Goal: Task Accomplishment & Management: Manage account settings

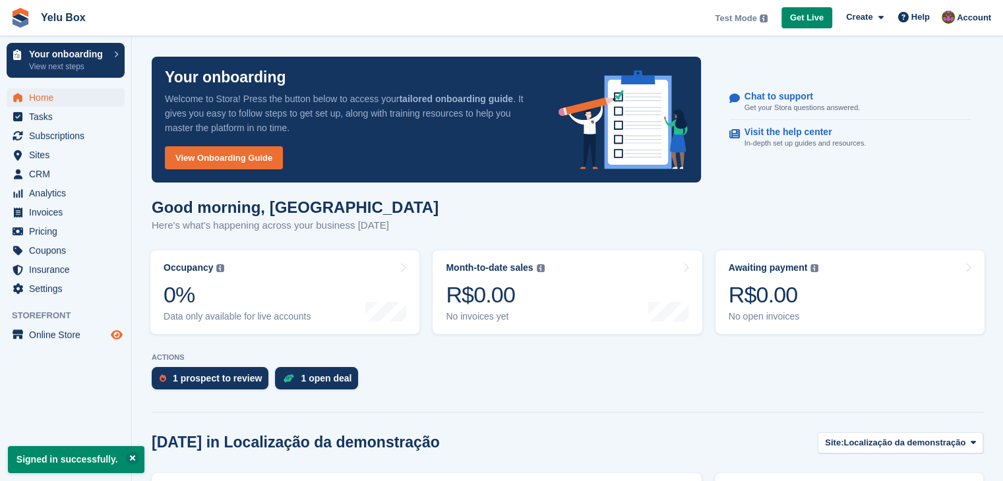
click at [113, 334] on icon "Preview store" at bounding box center [117, 335] width 12 height 11
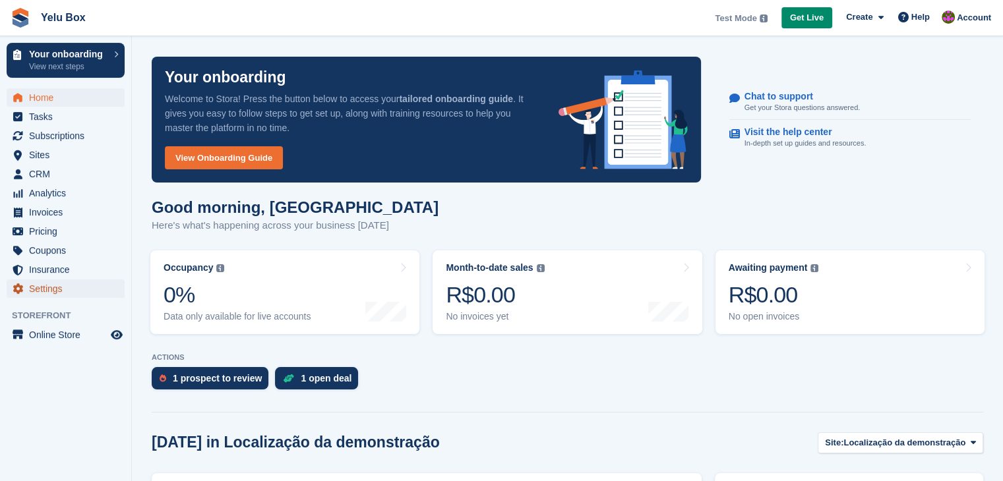
click at [77, 284] on span "Settings" at bounding box center [68, 289] width 79 height 18
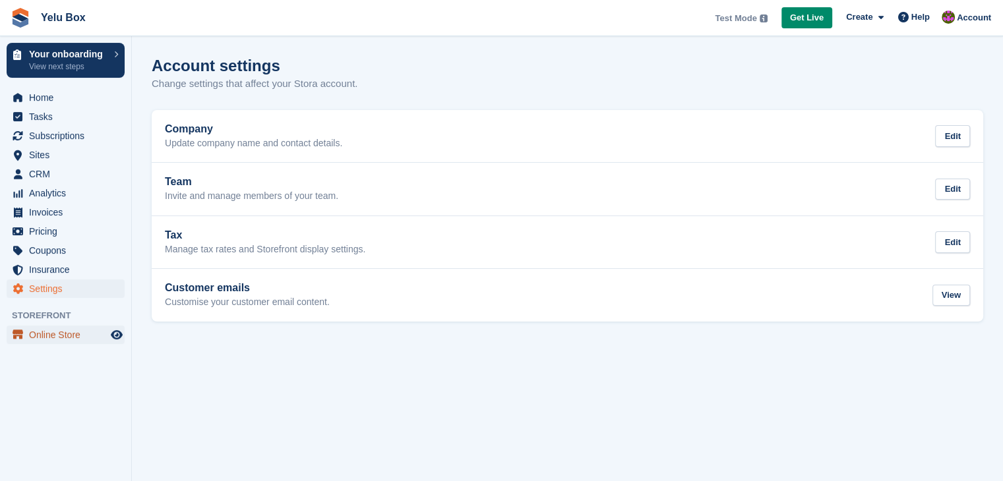
click at [69, 332] on span "Online Store" at bounding box center [68, 335] width 79 height 18
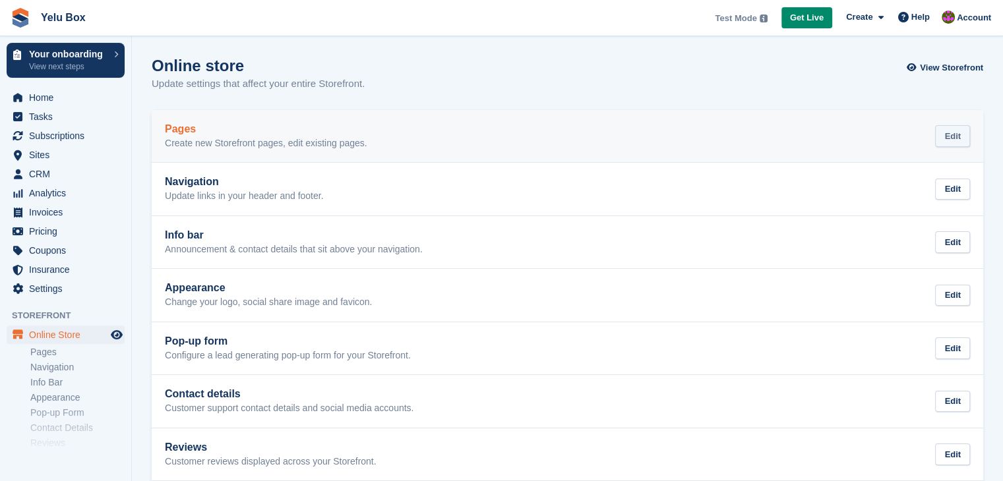
click at [950, 142] on div "Edit" at bounding box center [952, 136] width 35 height 22
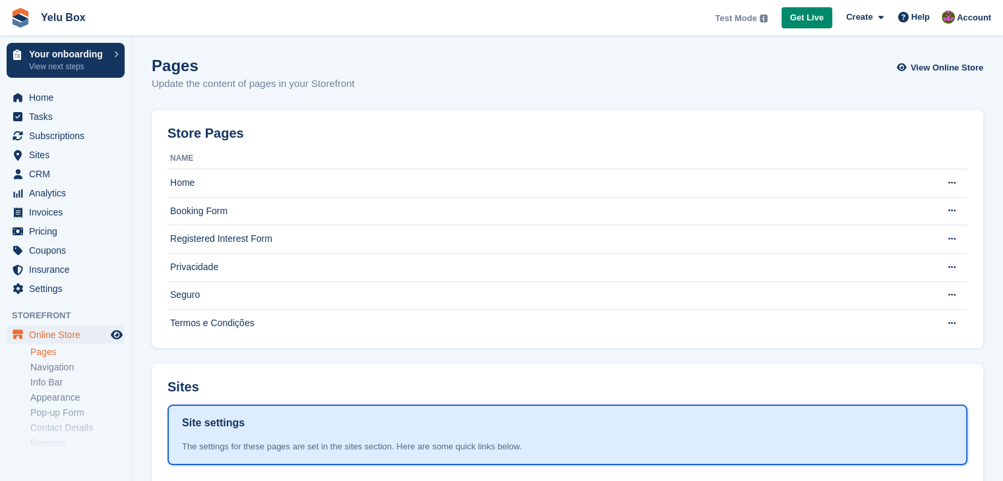
click at [207, 131] on h2 "Store Pages" at bounding box center [206, 133] width 77 height 15
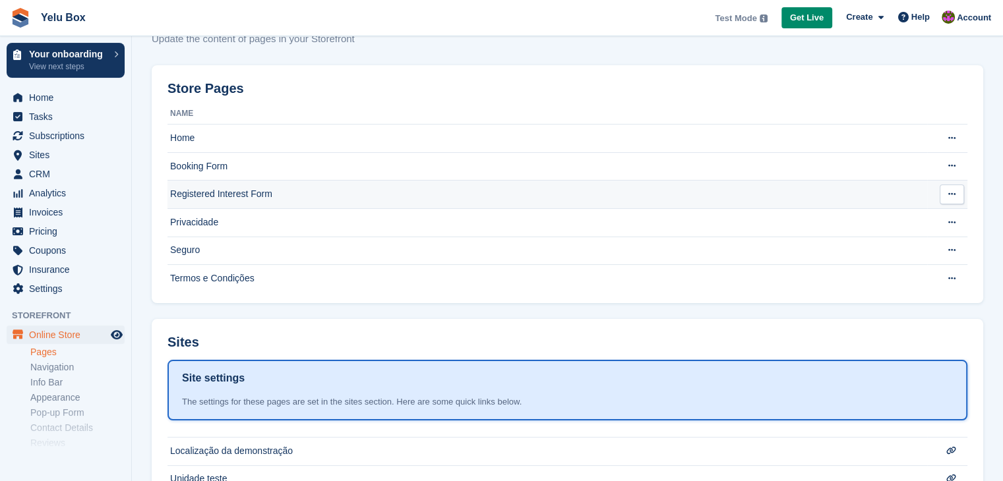
scroll to position [195, 0]
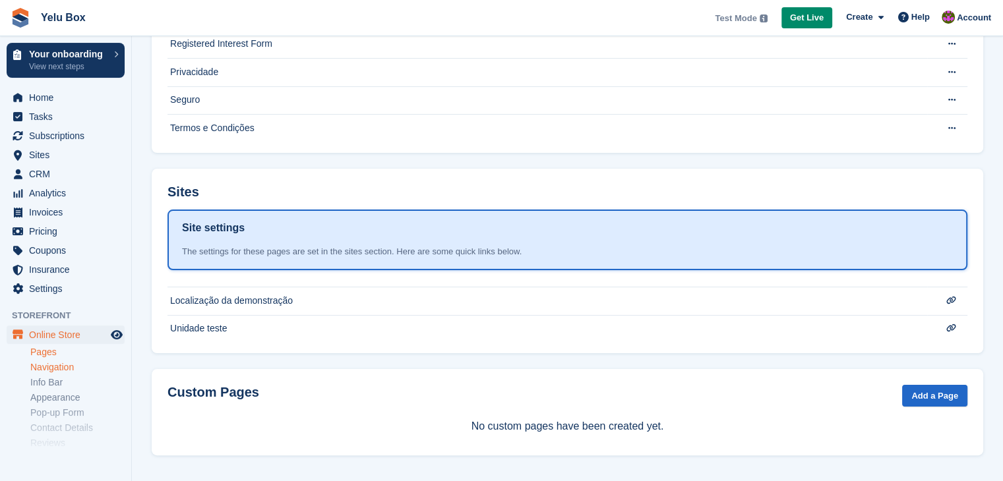
click at [54, 369] on link "Navigation" at bounding box center [77, 367] width 94 height 13
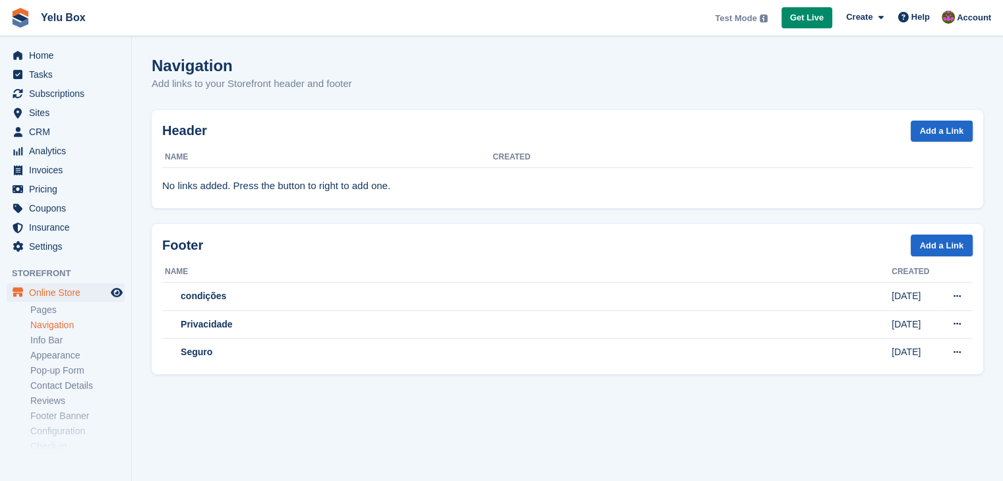
scroll to position [66, 0]
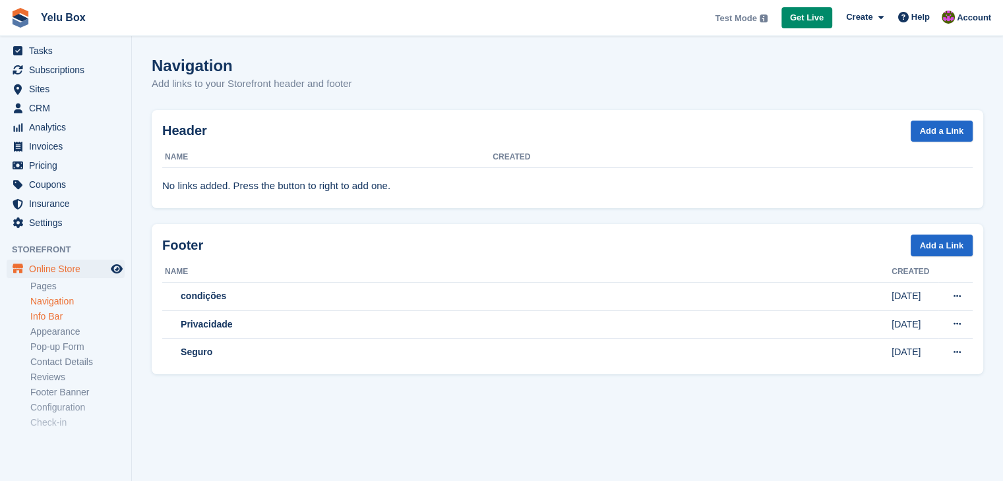
click at [51, 319] on link "Info Bar" at bounding box center [77, 317] width 94 height 13
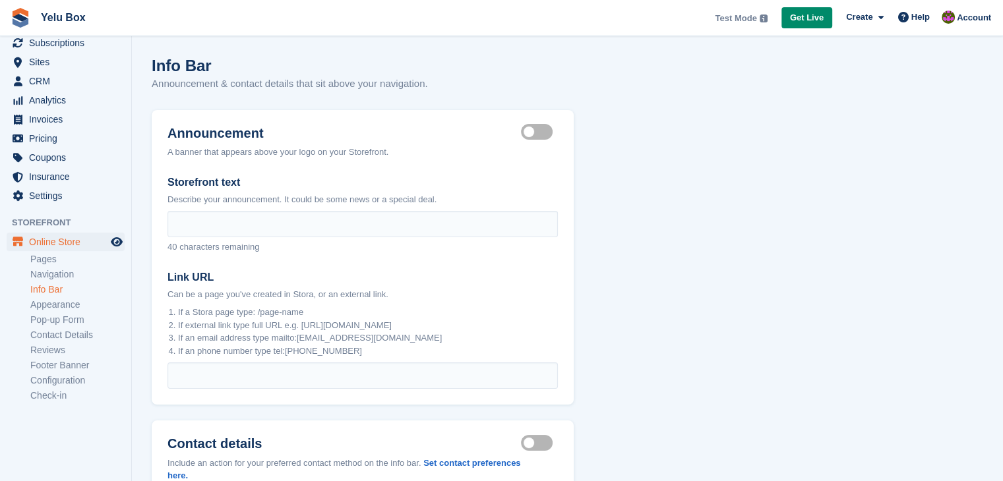
scroll to position [200, 0]
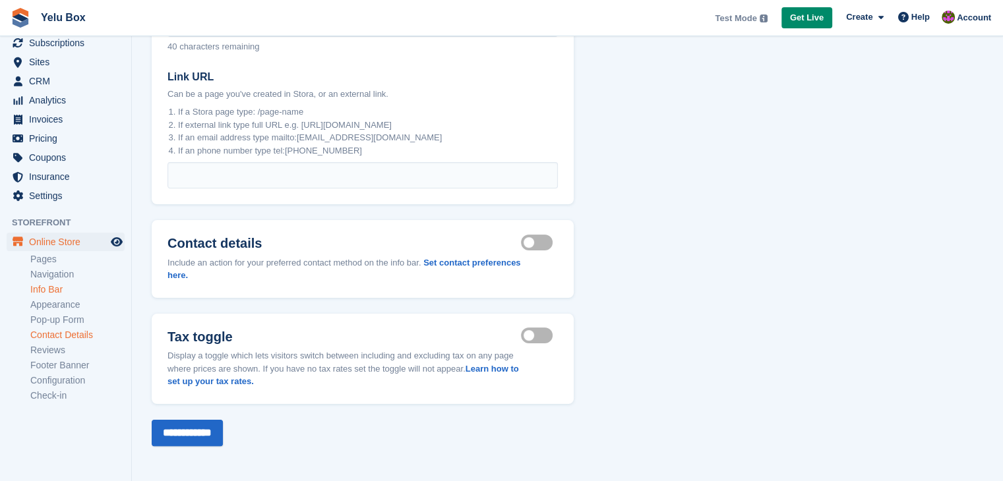
click at [44, 331] on link "Contact Details" at bounding box center [77, 335] width 94 height 13
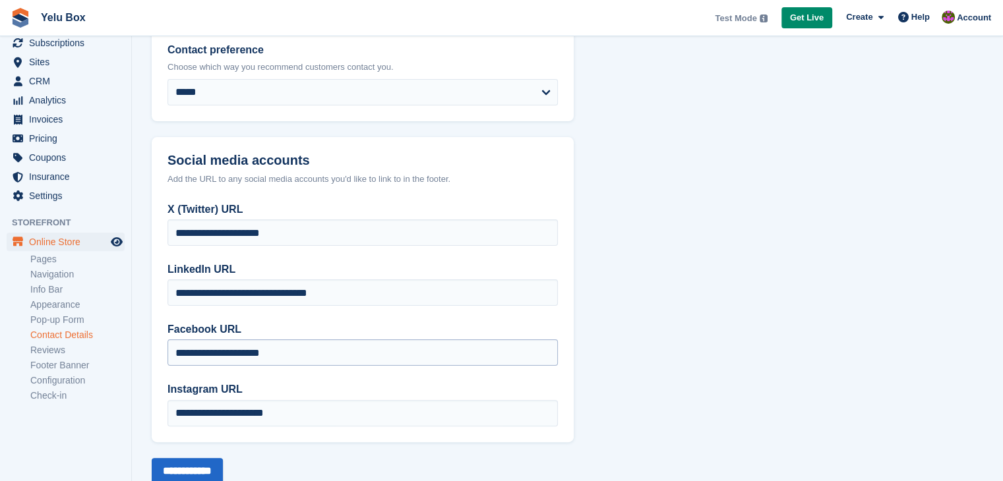
scroll to position [274, 0]
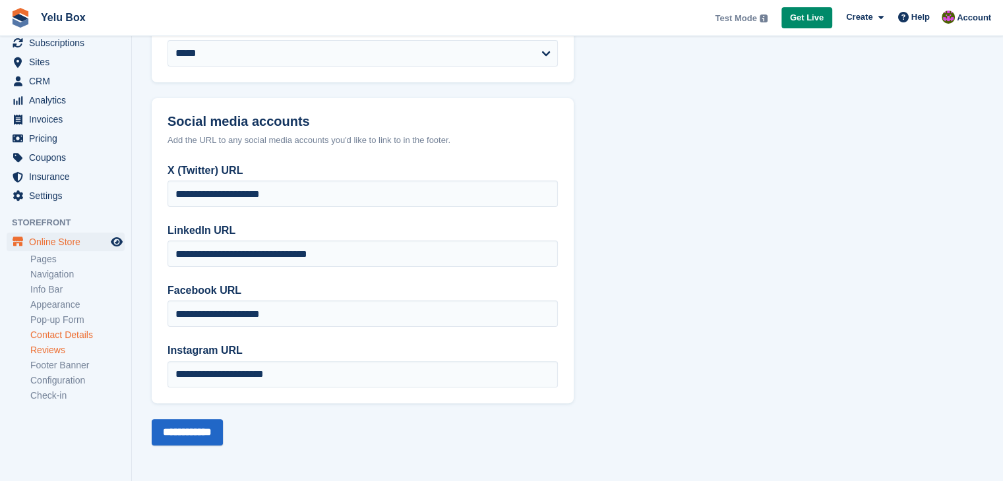
click at [63, 348] on link "Reviews" at bounding box center [77, 350] width 94 height 13
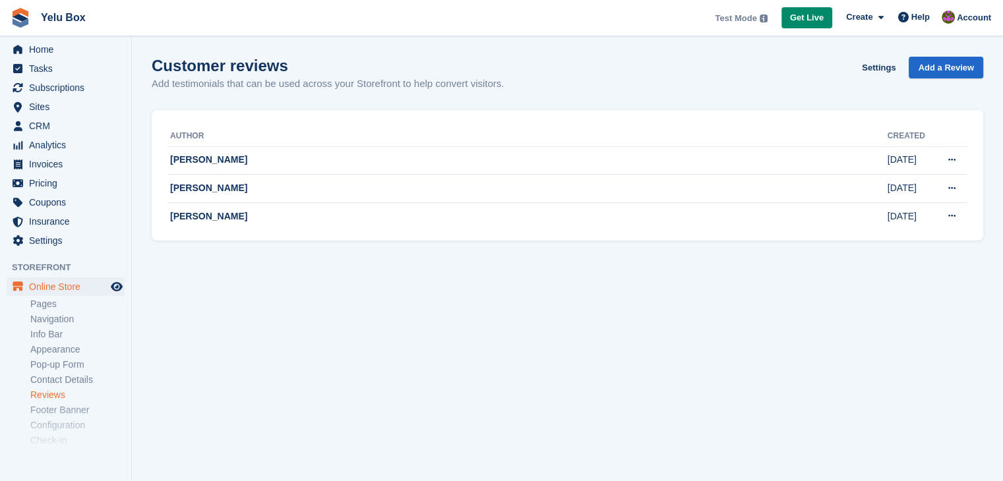
scroll to position [93, 0]
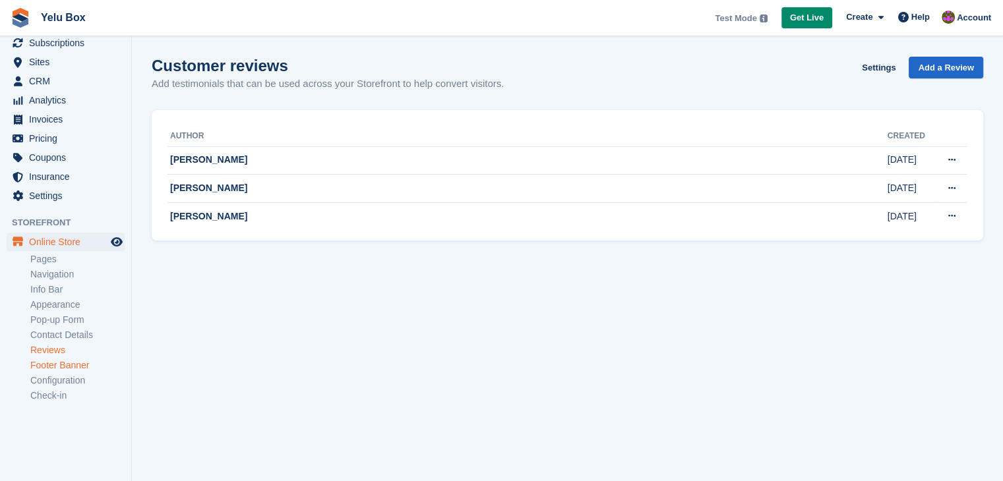
click at [70, 367] on link "Footer Banner" at bounding box center [77, 365] width 94 height 13
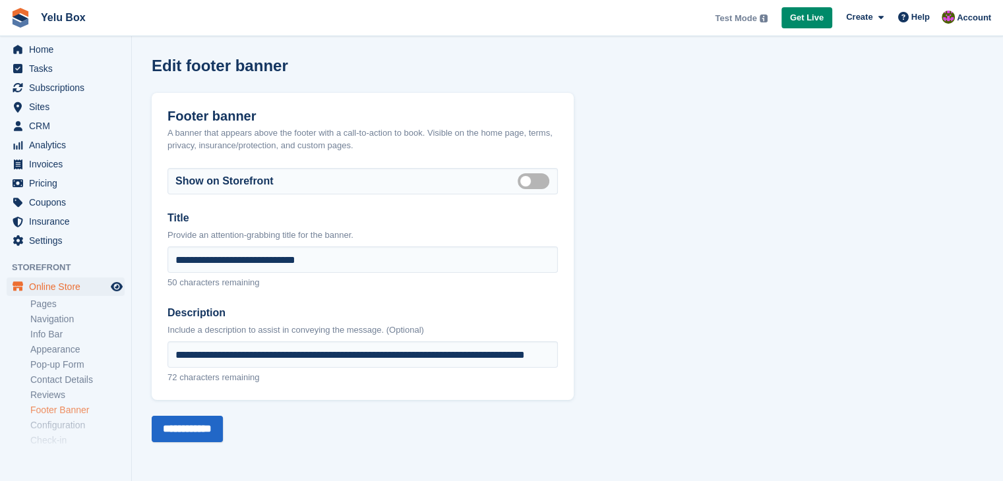
scroll to position [93, 0]
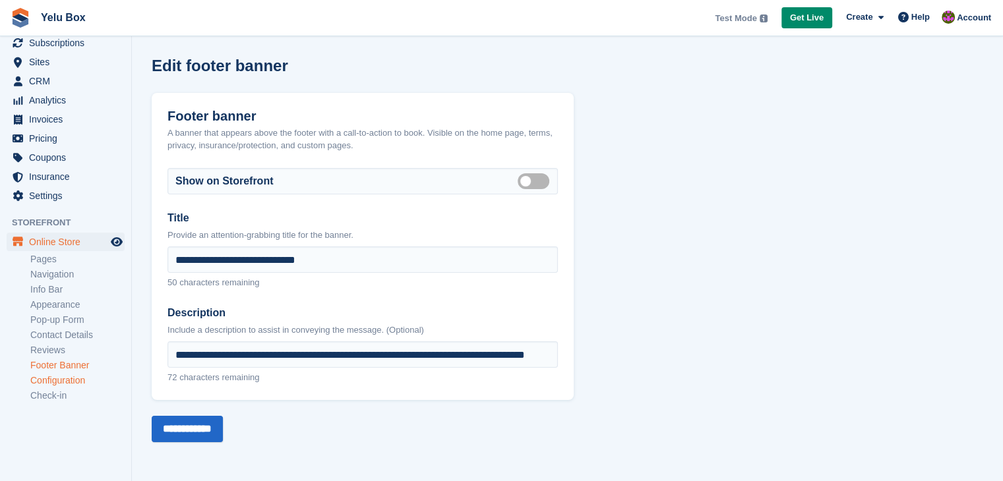
click at [86, 386] on link "Configuration" at bounding box center [77, 381] width 94 height 13
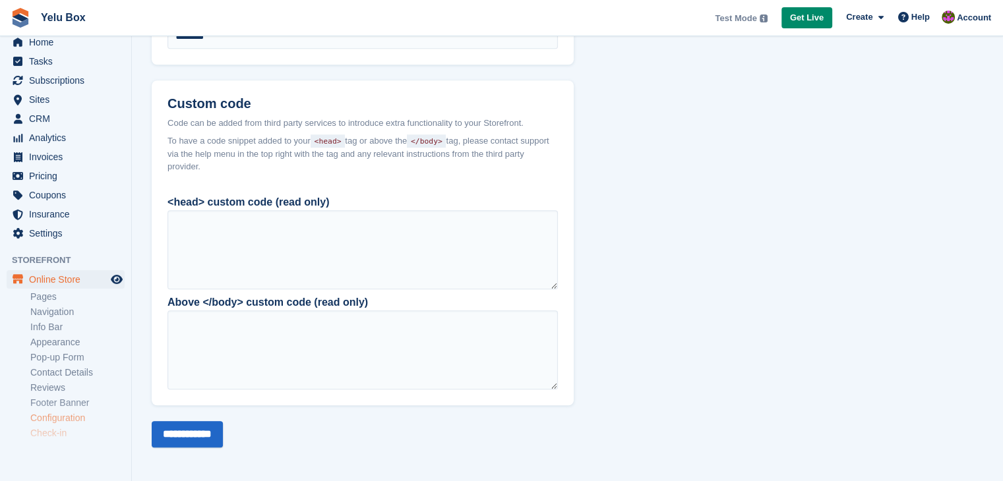
scroll to position [93, 0]
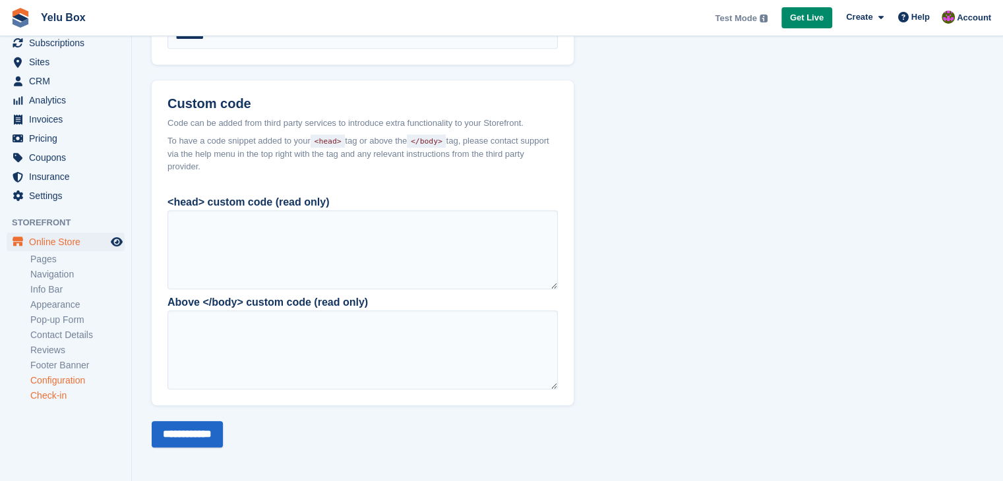
click at [63, 398] on link "Check-in" at bounding box center [77, 396] width 94 height 13
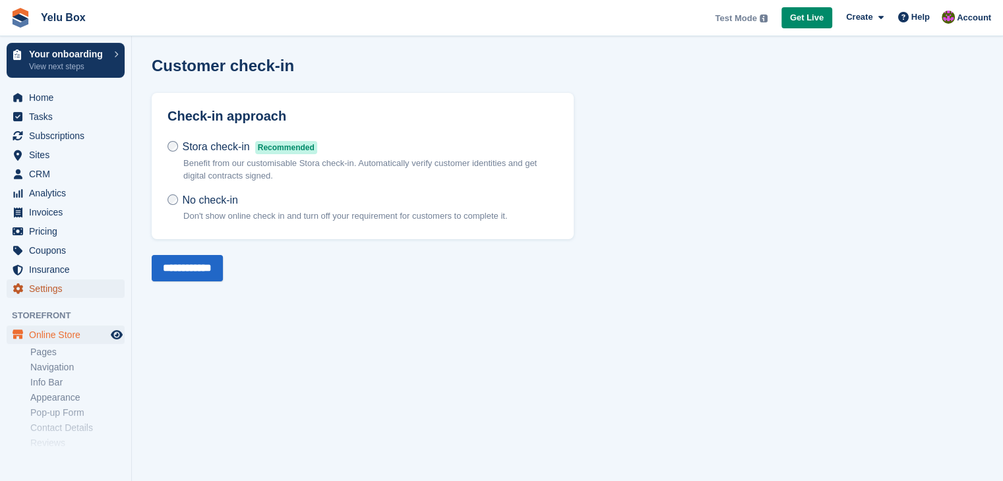
click at [65, 286] on span "Settings" at bounding box center [68, 289] width 79 height 18
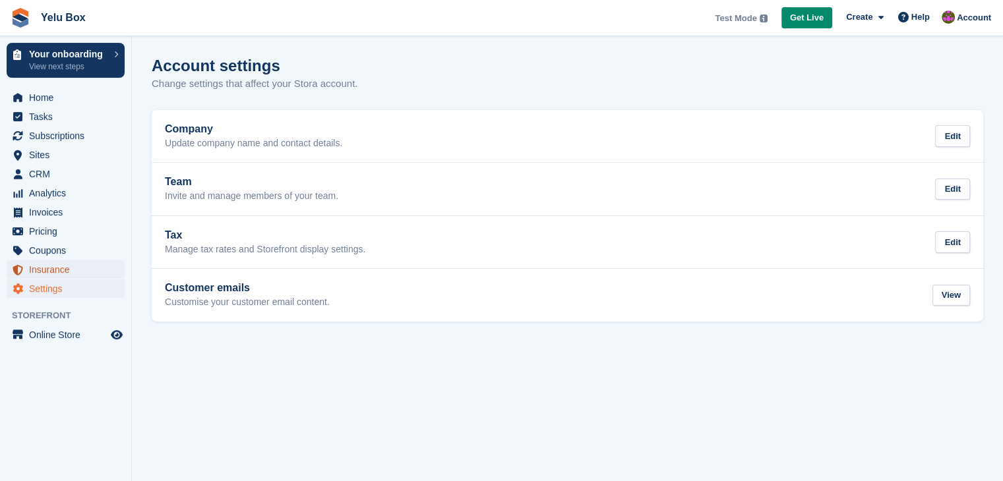
click at [65, 276] on span "Insurance" at bounding box center [68, 270] width 79 height 18
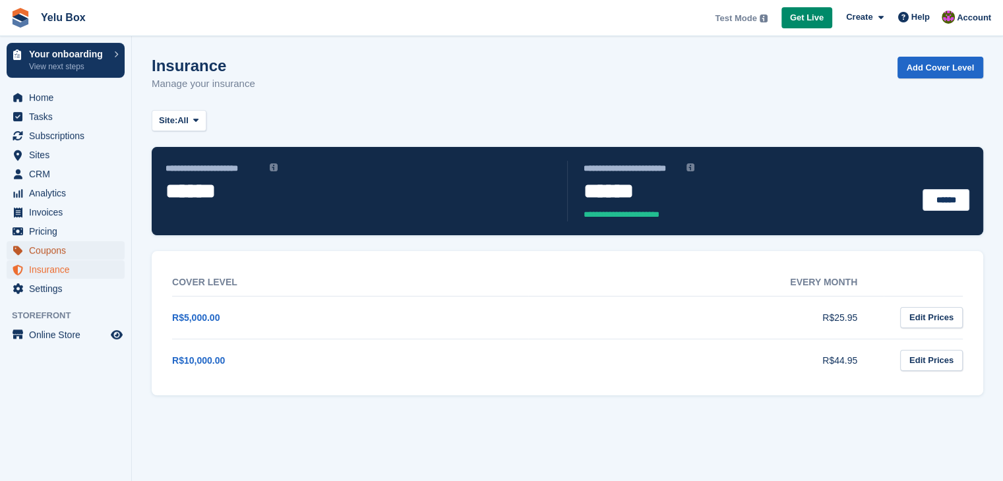
click at [78, 249] on span "Coupons" at bounding box center [68, 250] width 79 height 18
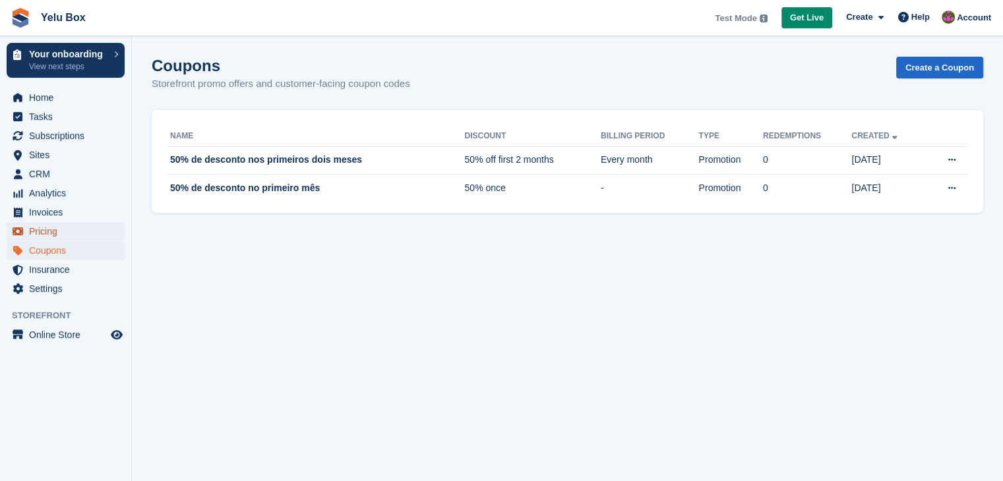
click at [82, 234] on span "Pricing" at bounding box center [68, 231] width 79 height 18
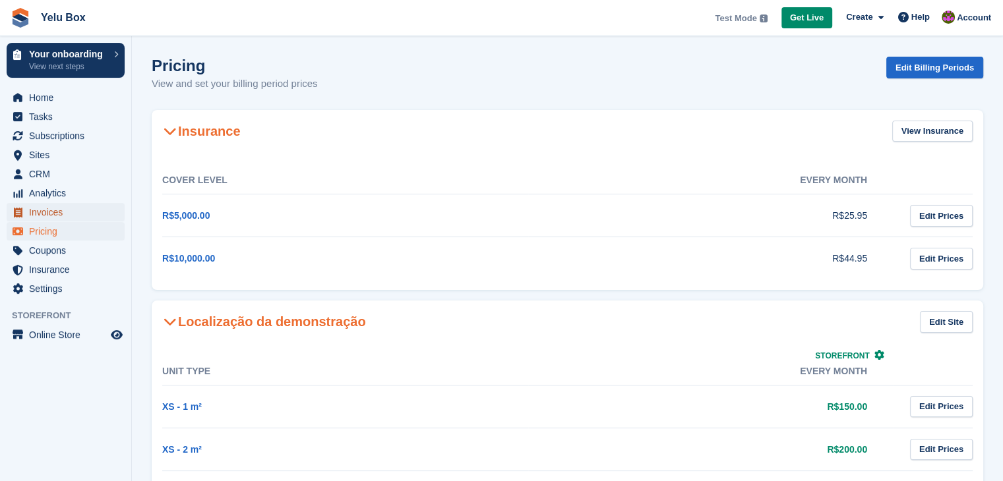
click at [90, 216] on span "Invoices" at bounding box center [68, 212] width 79 height 18
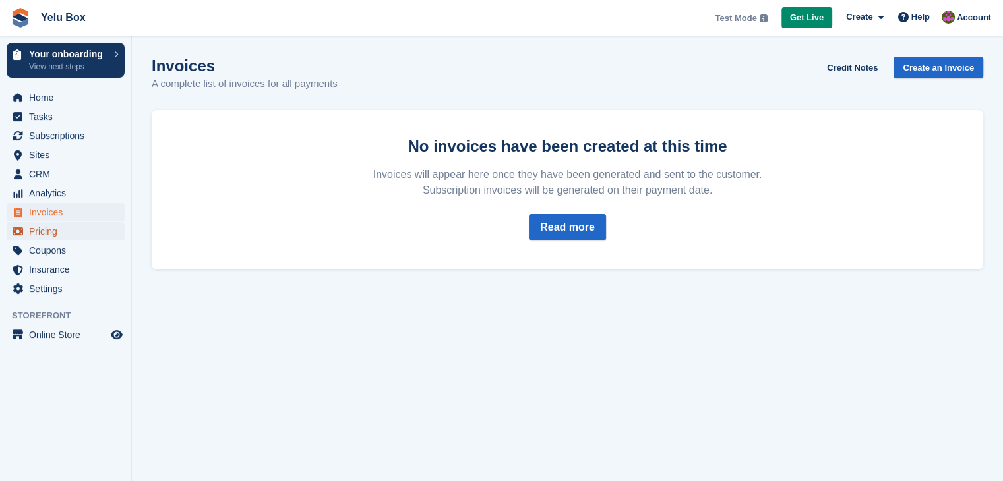
click at [87, 238] on span "Pricing" at bounding box center [68, 231] width 79 height 18
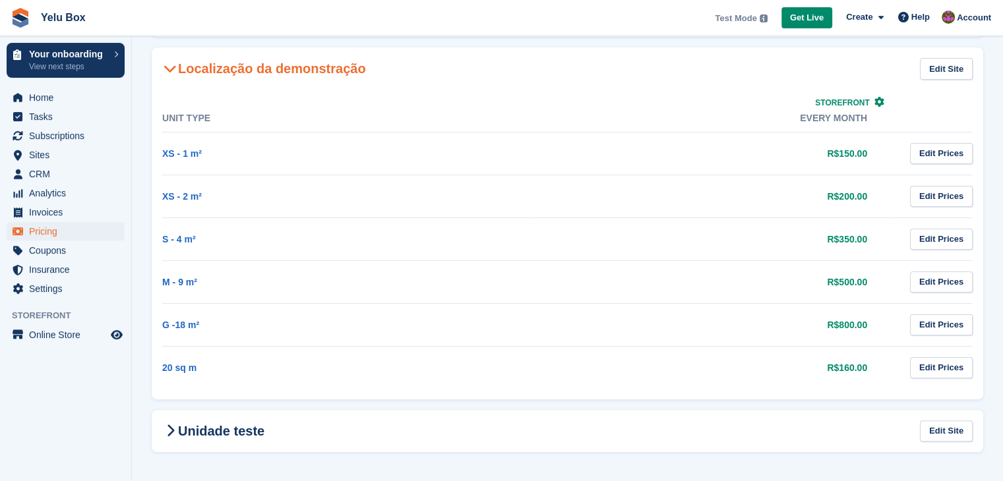
scroll to position [253, 0]
click at [94, 210] on span "Invoices" at bounding box center [68, 212] width 79 height 18
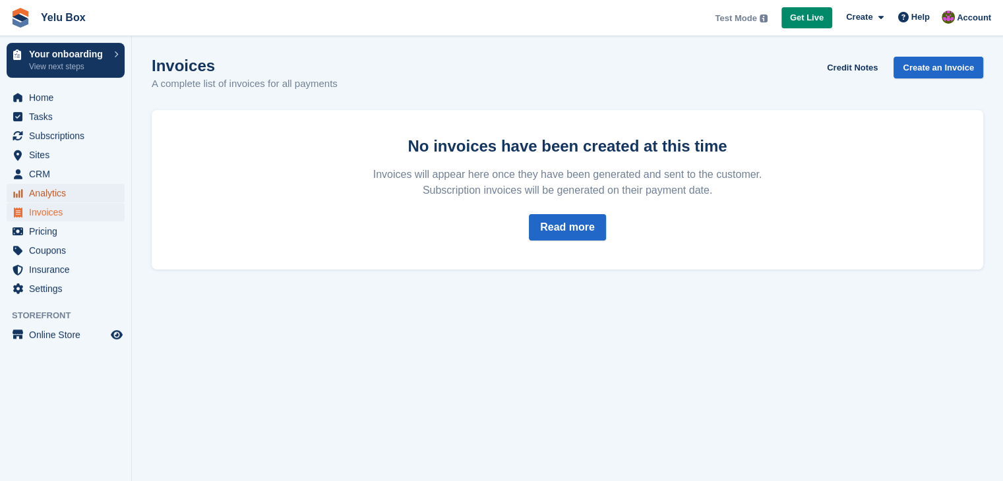
click at [96, 195] on span "Analytics" at bounding box center [68, 193] width 79 height 18
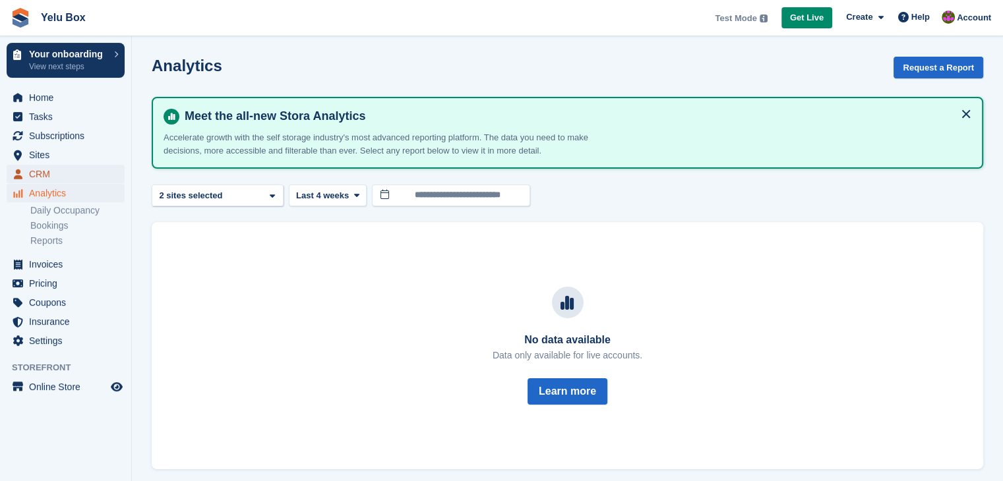
click at [98, 169] on span "CRM" at bounding box center [68, 174] width 79 height 18
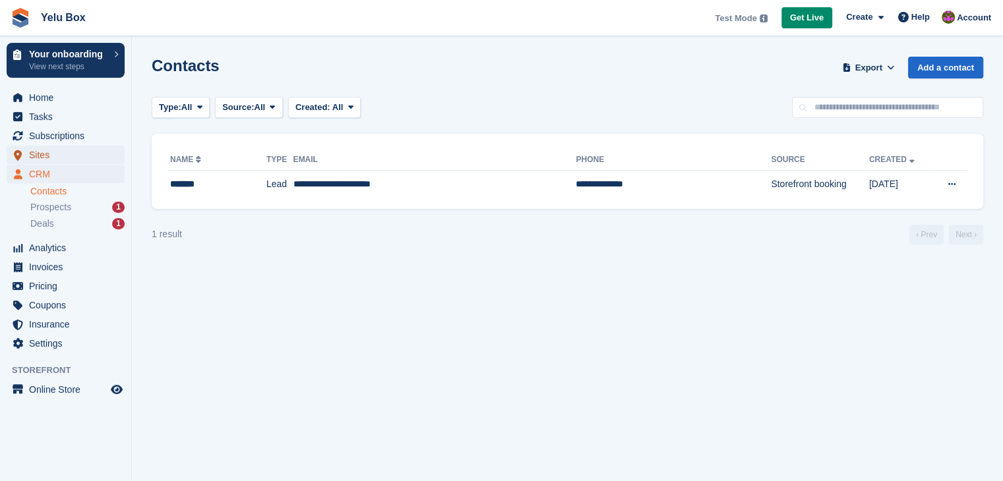
click at [100, 152] on span "Sites" at bounding box center [68, 155] width 79 height 18
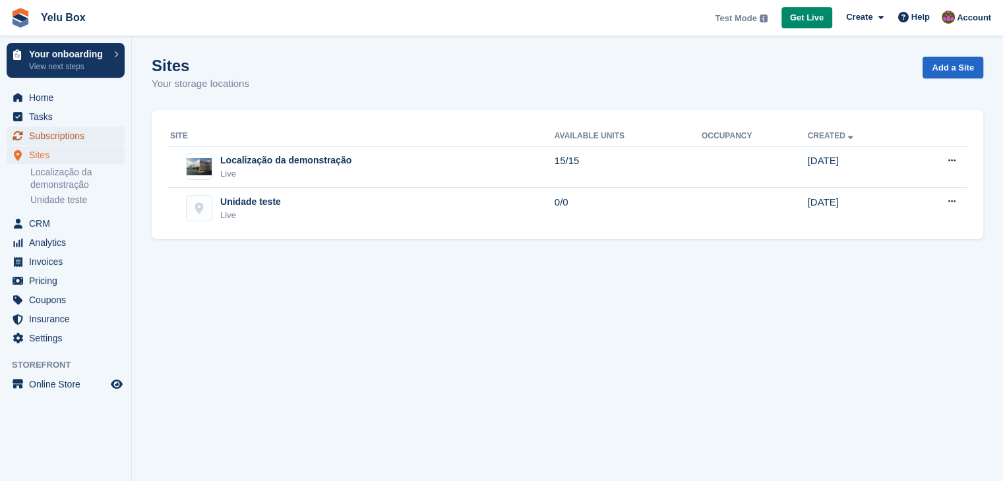
click at [102, 138] on span "Subscriptions" at bounding box center [68, 136] width 79 height 18
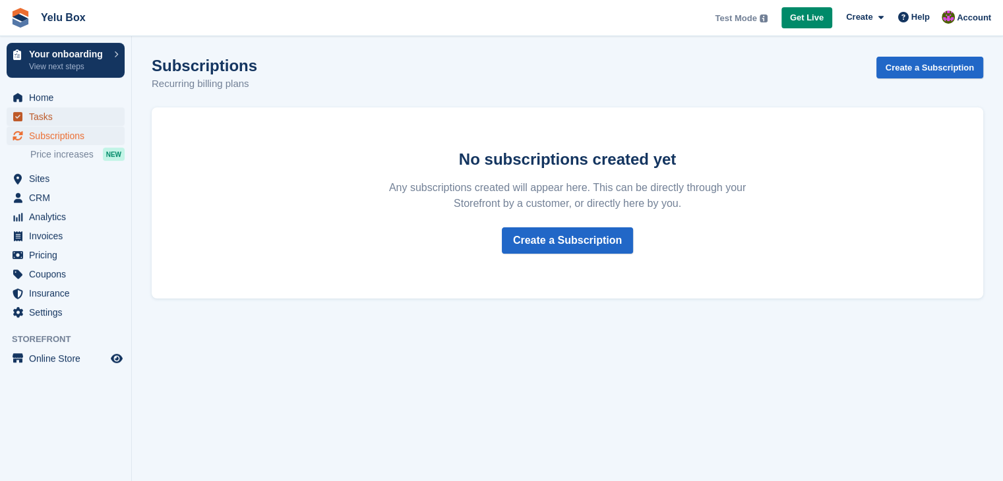
click at [80, 113] on span "Tasks" at bounding box center [68, 117] width 79 height 18
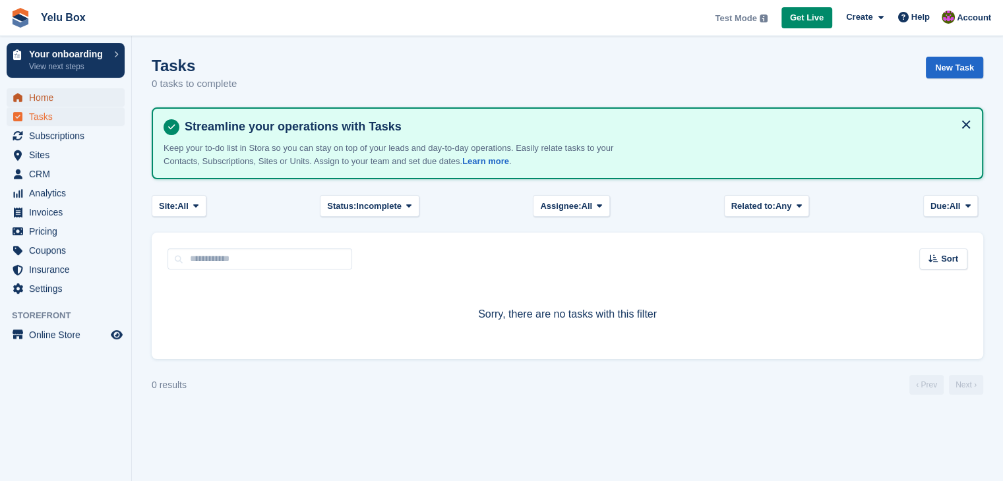
click at [84, 102] on span "Home" at bounding box center [68, 97] width 79 height 18
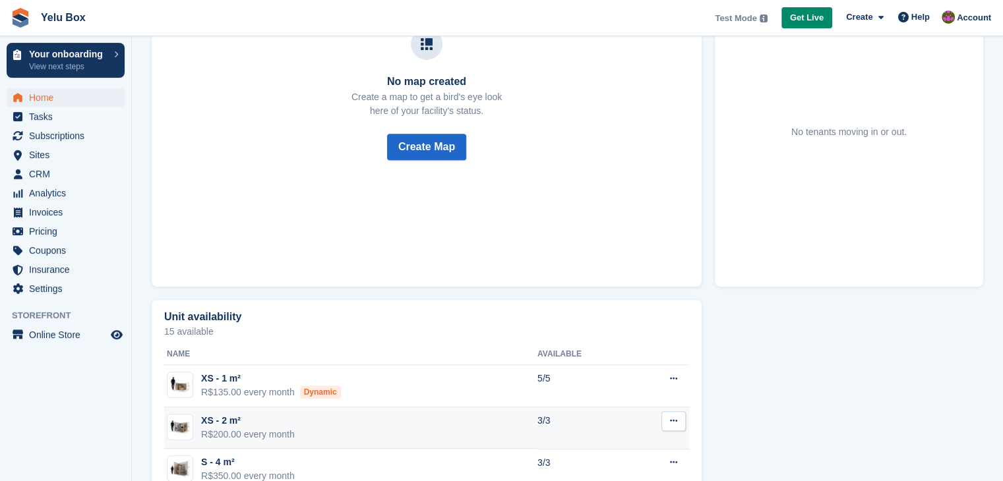
scroll to position [694, 0]
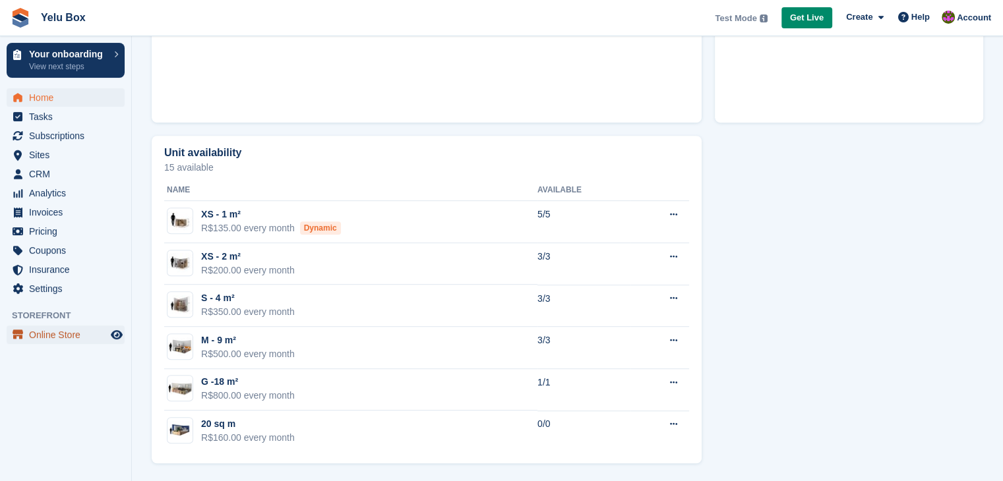
click at [75, 326] on span "Online Store" at bounding box center [68, 335] width 79 height 18
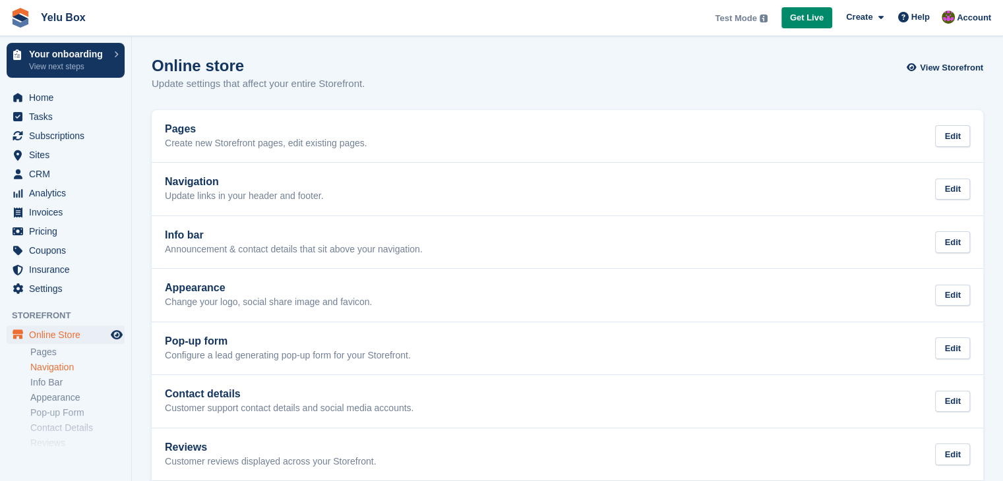
click at [65, 369] on link "Navigation" at bounding box center [77, 367] width 94 height 13
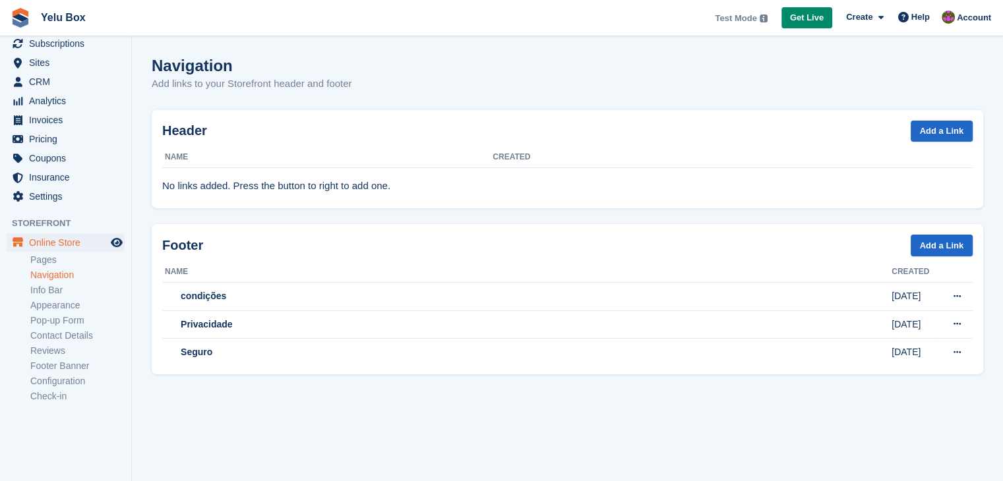
scroll to position [93, 0]
click at [75, 289] on link "Info Bar" at bounding box center [77, 290] width 94 height 13
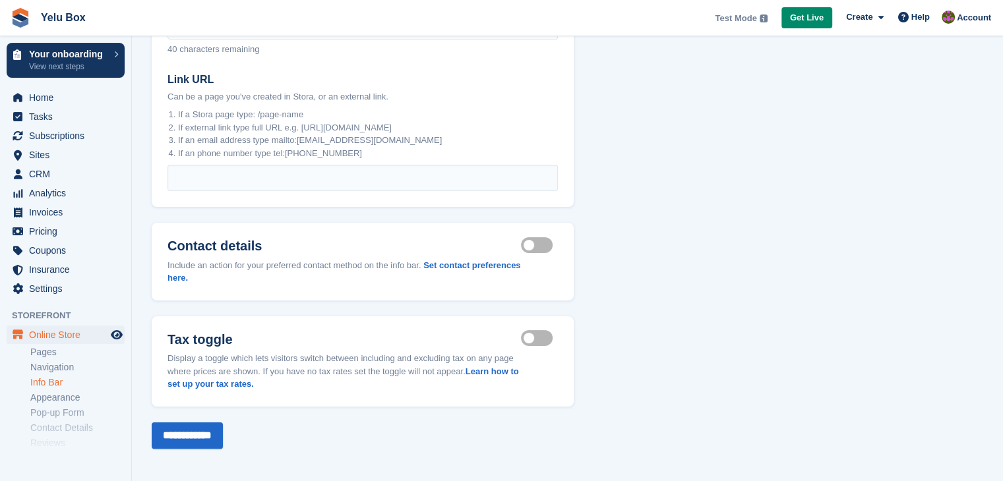
scroll to position [200, 0]
click at [49, 399] on link "Appearance" at bounding box center [77, 398] width 94 height 13
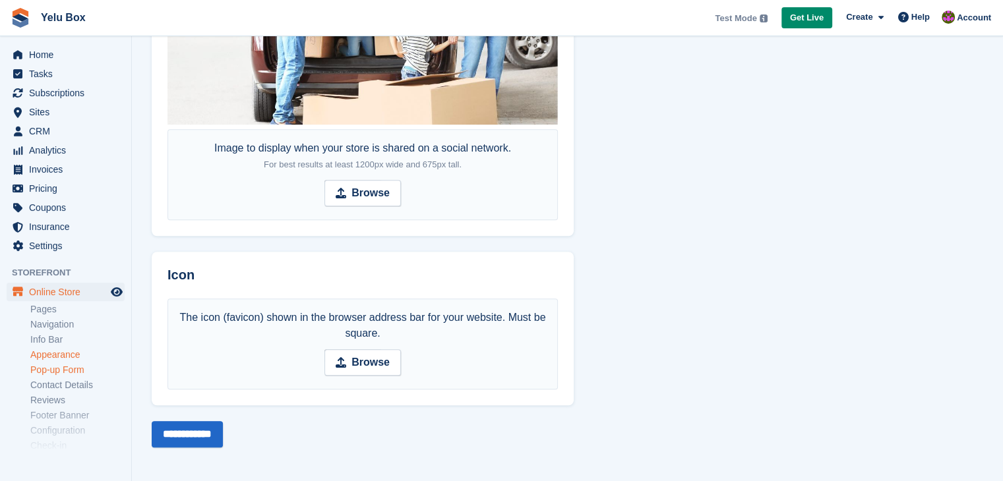
scroll to position [66, 0]
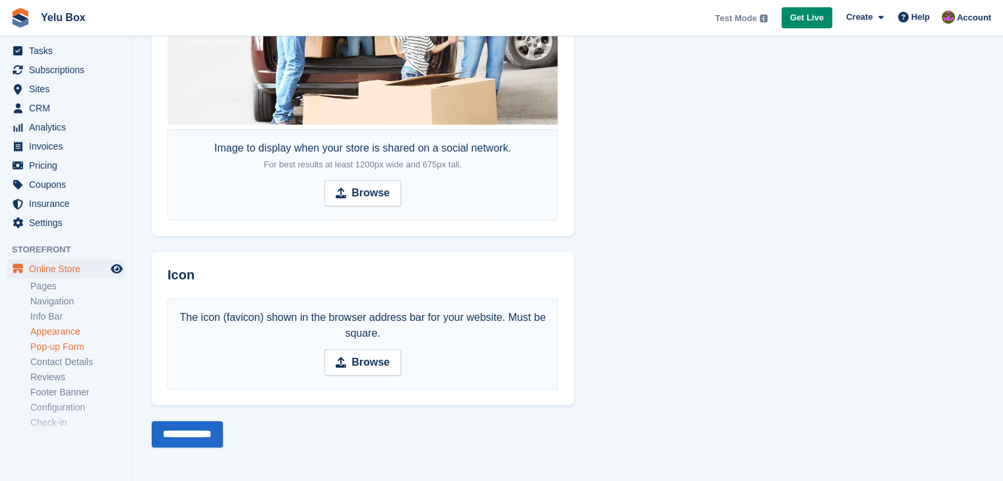
click at [77, 352] on link "Pop-up Form" at bounding box center [77, 347] width 94 height 13
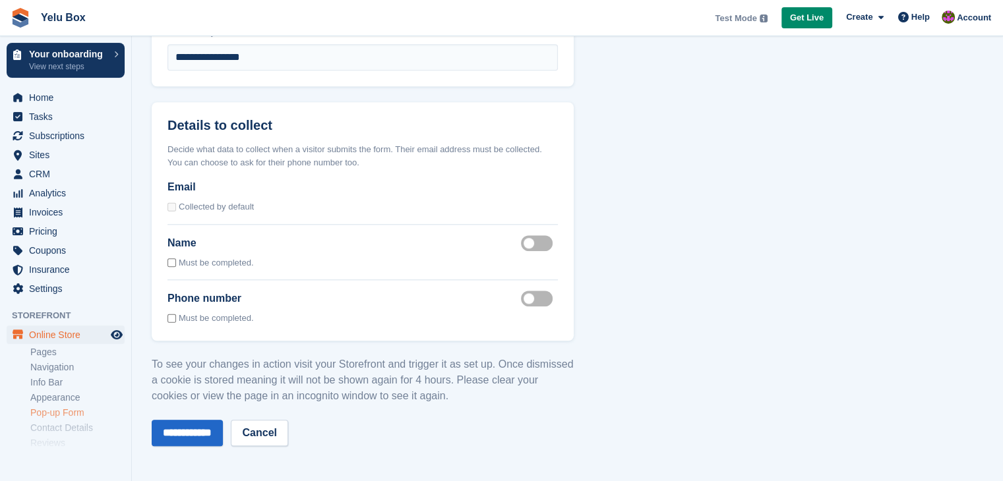
scroll to position [66, 0]
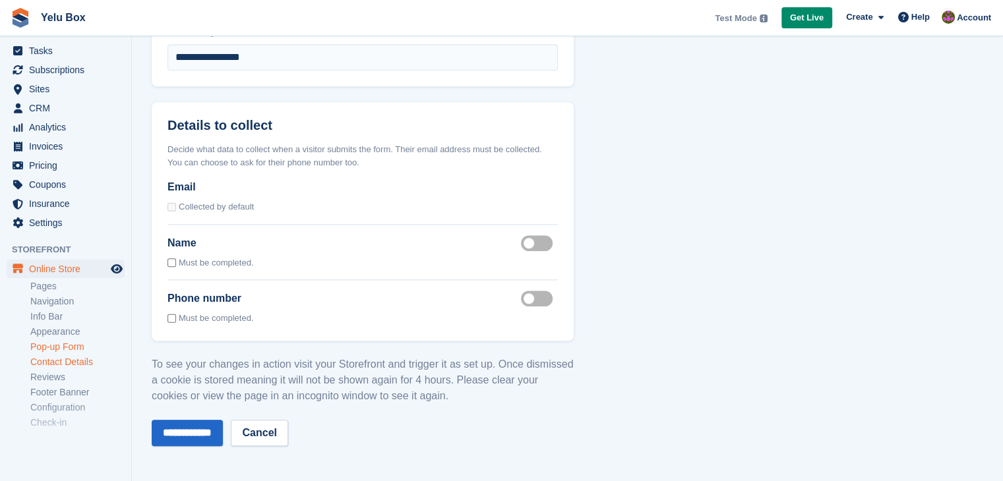
click at [71, 364] on link "Contact Details" at bounding box center [77, 362] width 94 height 13
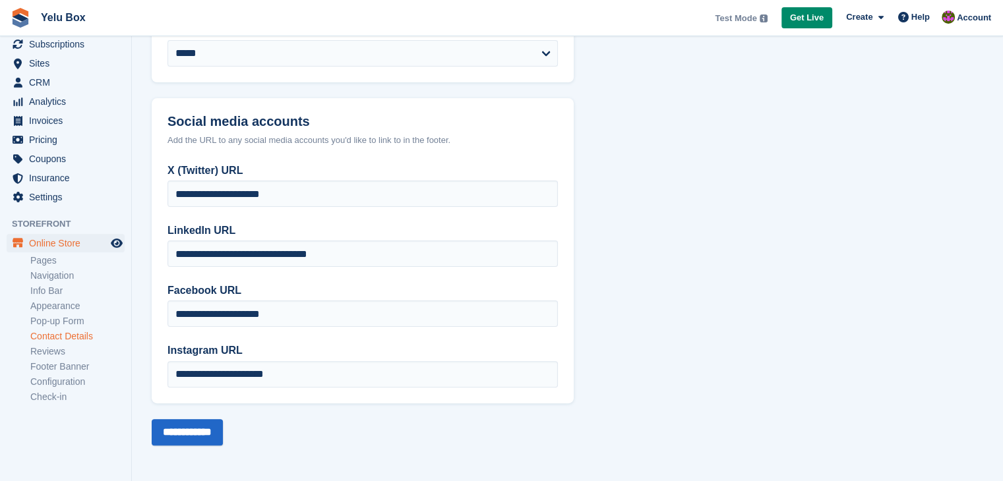
scroll to position [93, 0]
click at [71, 351] on link "Reviews" at bounding box center [77, 350] width 94 height 13
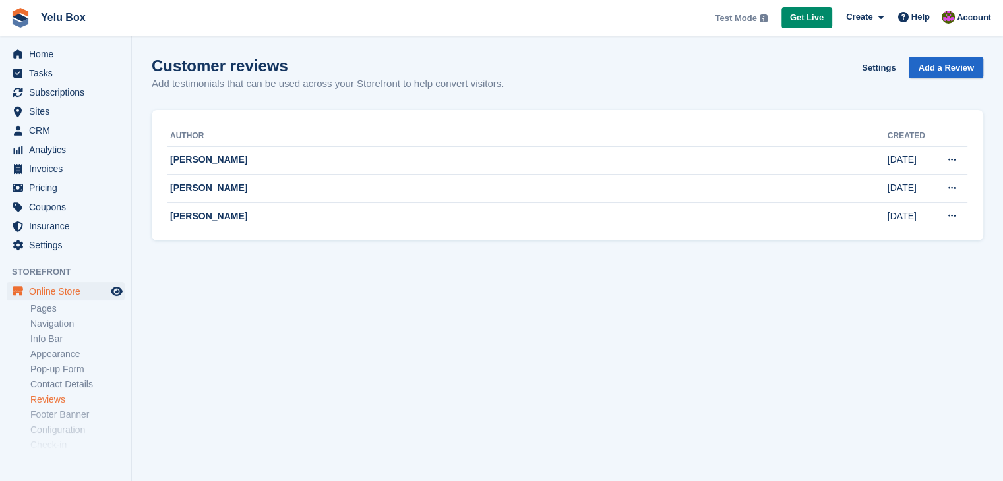
scroll to position [93, 0]
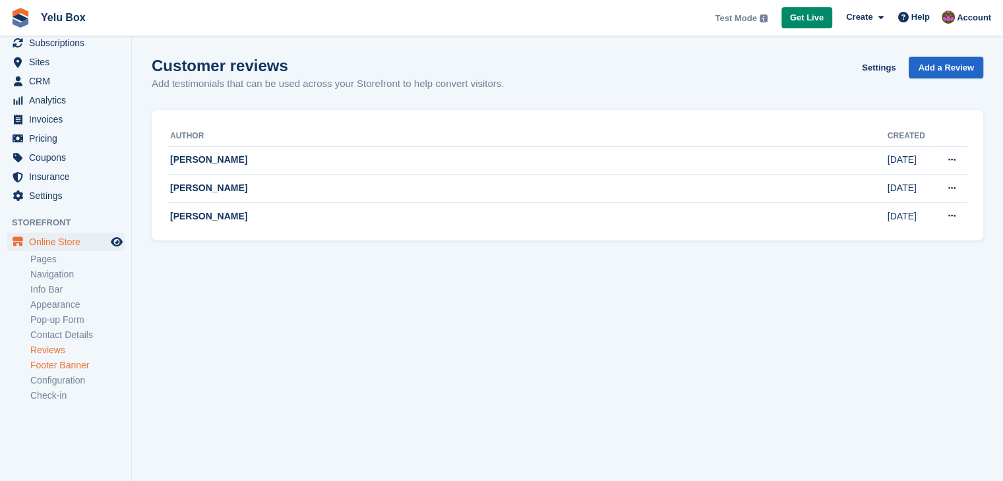
click at [70, 369] on link "Footer Banner" at bounding box center [77, 365] width 94 height 13
